Goal: Find specific page/section: Find specific page/section

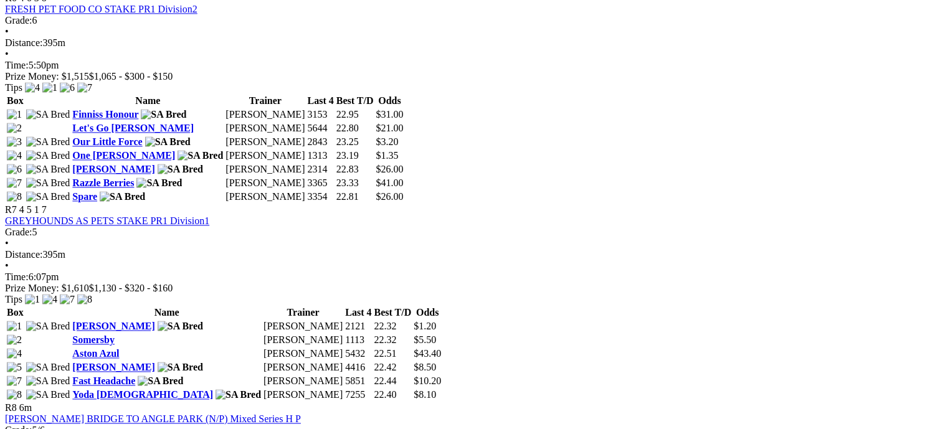
scroll to position [1870, 0]
